Goal: Browse casually: Explore the website without a specific task or goal

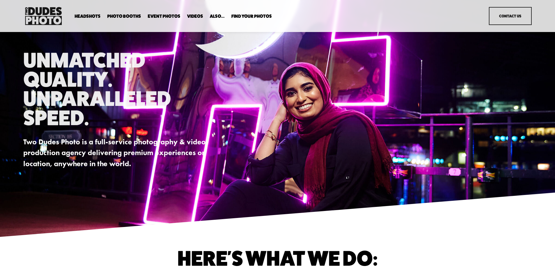
click at [130, 17] on span "Photo Booths" at bounding box center [124, 16] width 34 height 5
click at [0, 0] on span "Anti Booth" at bounding box center [0, 0] width 0 height 0
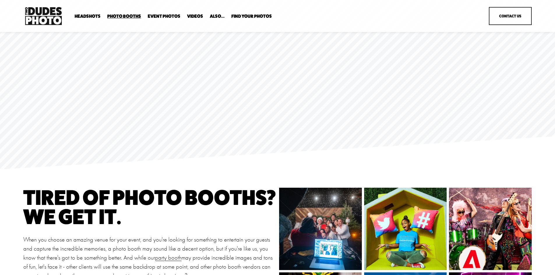
click at [160, 15] on link "Event Photos" at bounding box center [164, 17] width 33 height 6
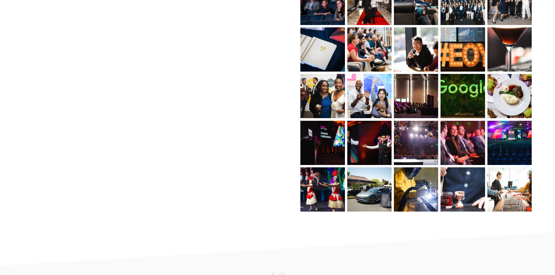
scroll to position [555, 0]
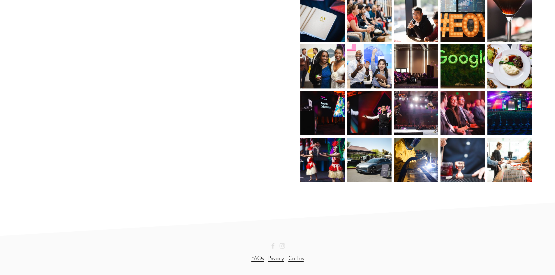
click at [283, 245] on use "Instagram" at bounding box center [283, 247] width 6 height 6
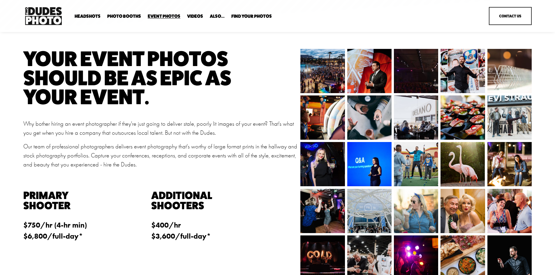
scroll to position [0, 0]
